Goal: Transaction & Acquisition: Purchase product/service

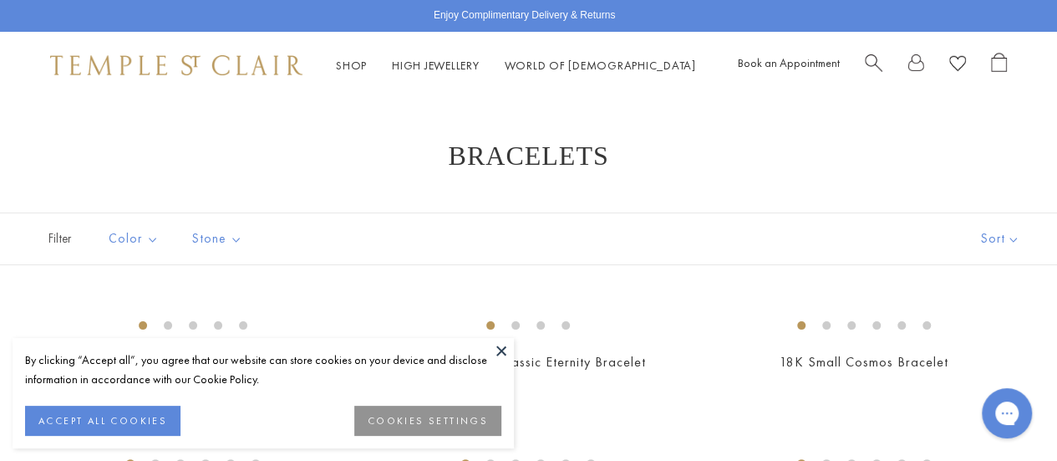
click at [500, 347] on button at bounding box center [501, 350] width 25 height 25
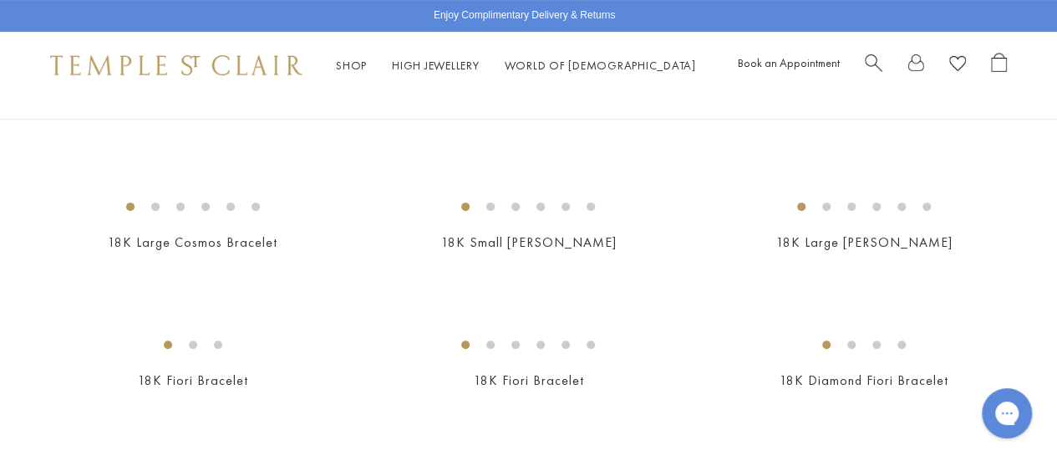
scroll to position [289, 0]
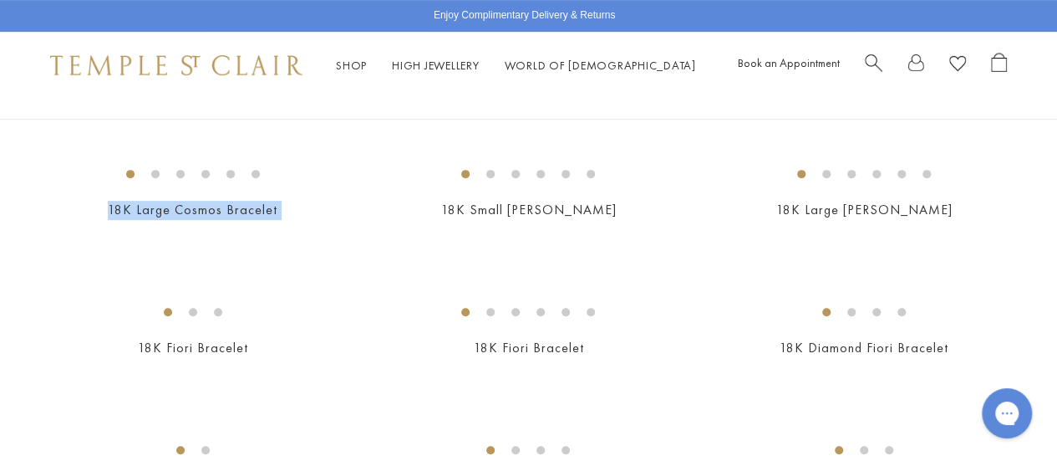
drag, startPoint x: 214, startPoint y: 327, endPoint x: 671, endPoint y: 408, distance: 464.3
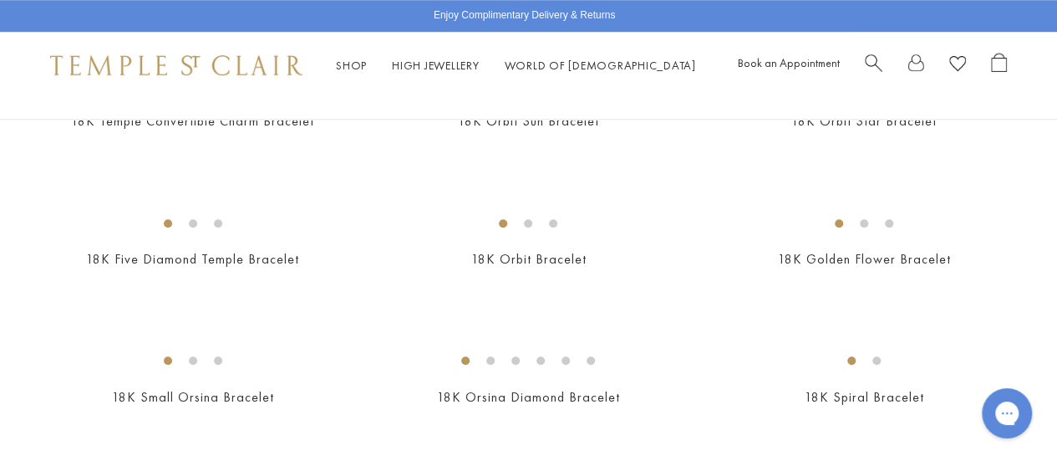
scroll to position [657, 0]
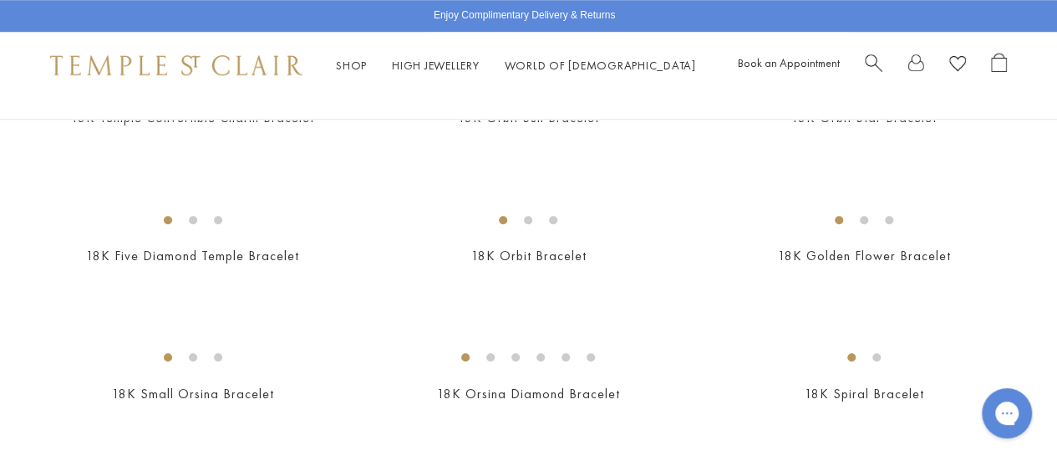
click at [0, 0] on img at bounding box center [0, 0] width 0 height 0
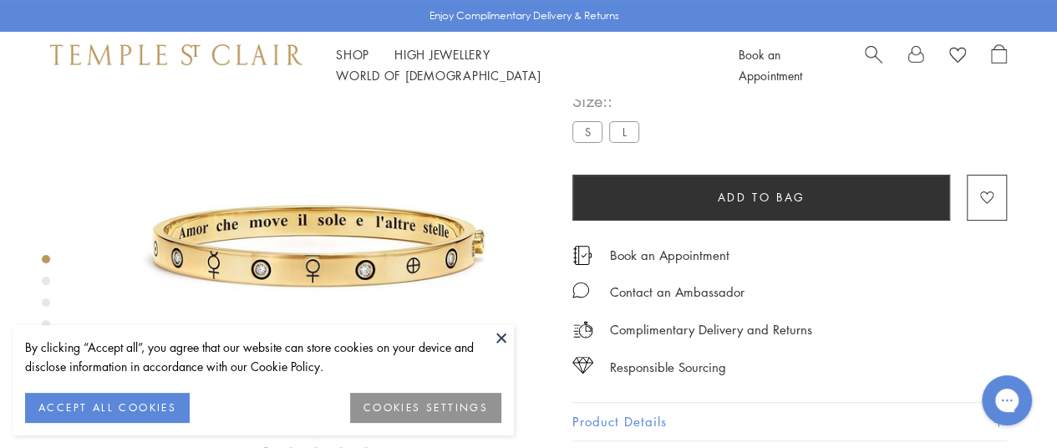
click at [496, 333] on button at bounding box center [501, 337] width 25 height 25
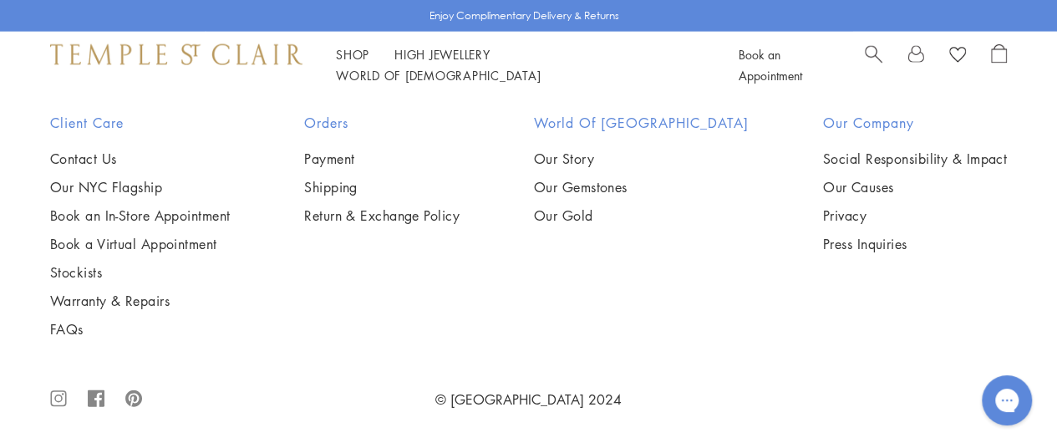
scroll to position [2260, 0]
